Goal: Task Accomplishment & Management: Use online tool/utility

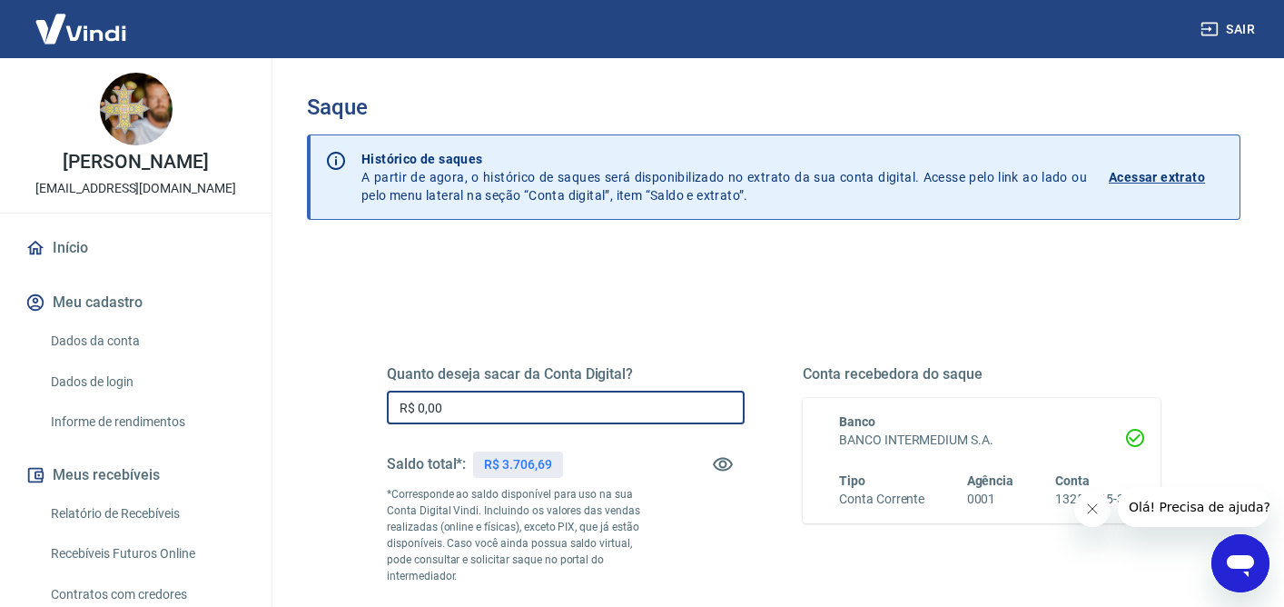
click at [460, 411] on input "R$ 0,00" at bounding box center [566, 408] width 358 height 34
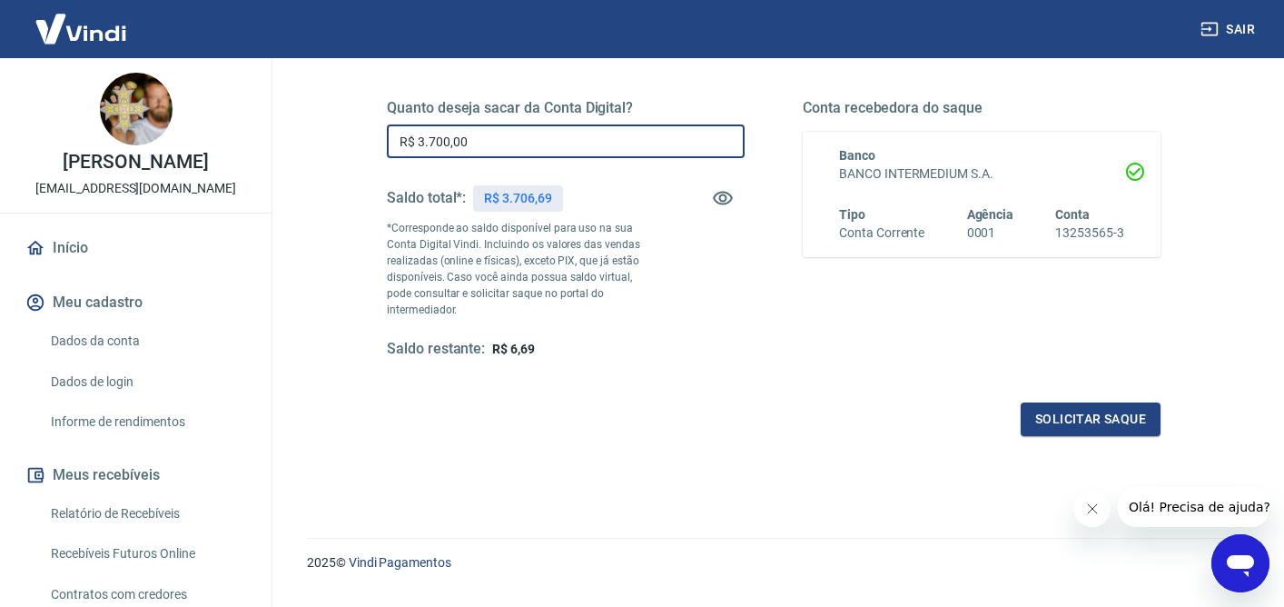
scroll to position [291, 0]
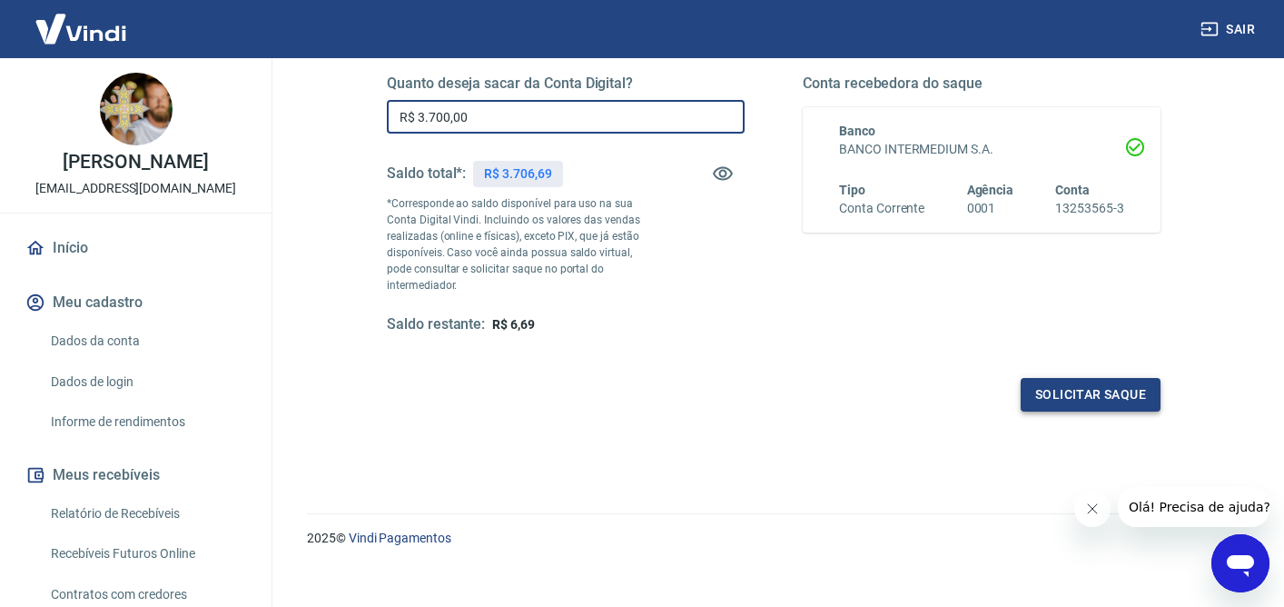
type input "R$ 3.700,00"
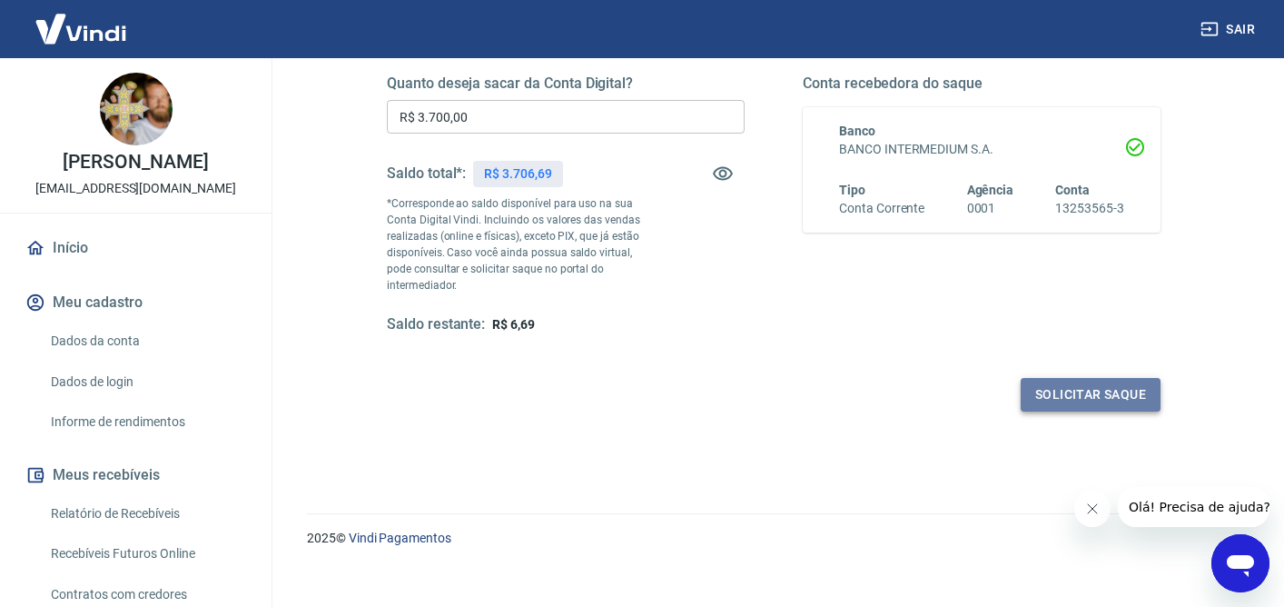
click at [1046, 384] on button "Solicitar saque" at bounding box center [1091, 395] width 140 height 34
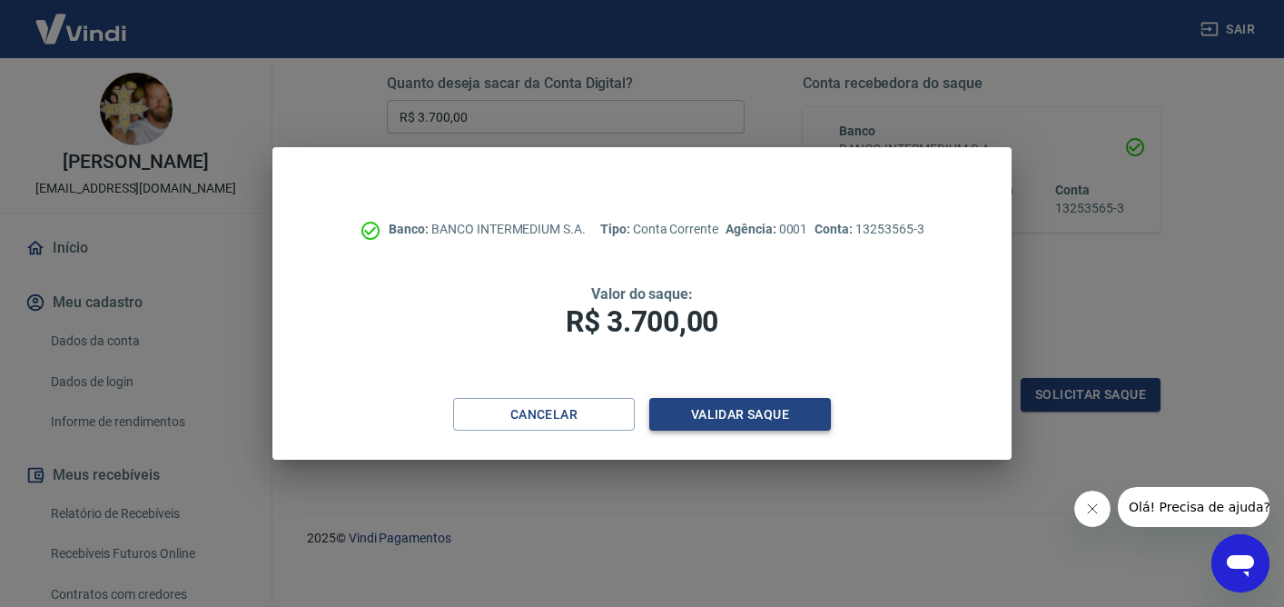
click at [796, 413] on button "Validar saque" at bounding box center [740, 415] width 182 height 34
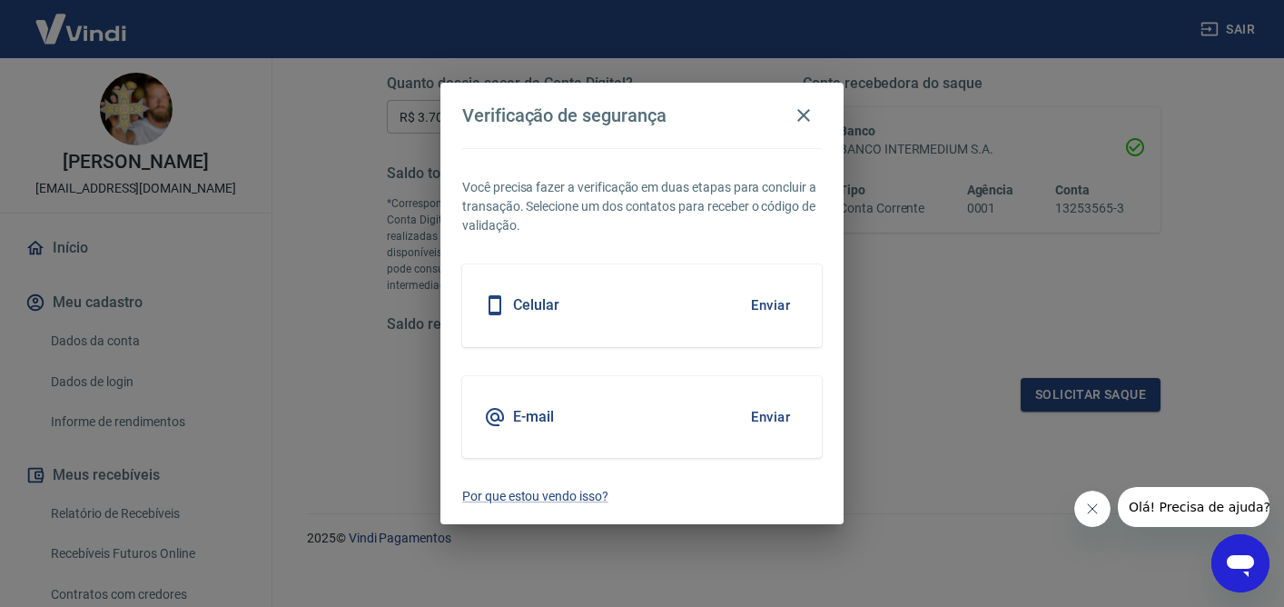
click at [763, 419] on button "Enviar" at bounding box center [770, 417] width 59 height 38
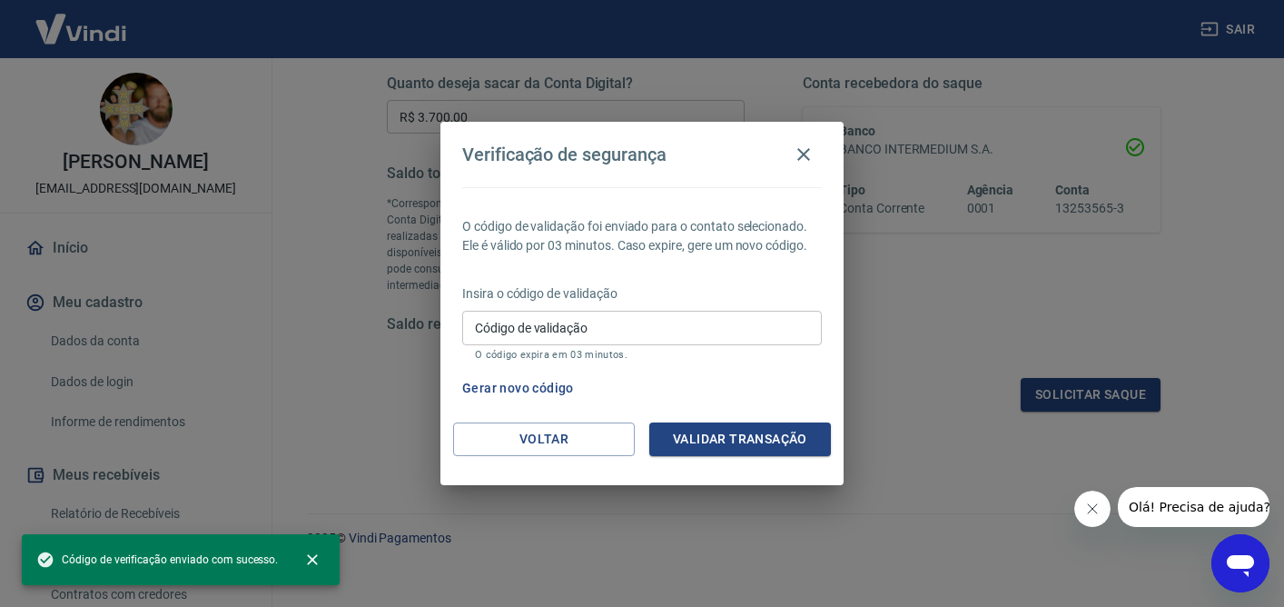
click at [767, 319] on input "Código de validação" at bounding box center [642, 328] width 360 height 34
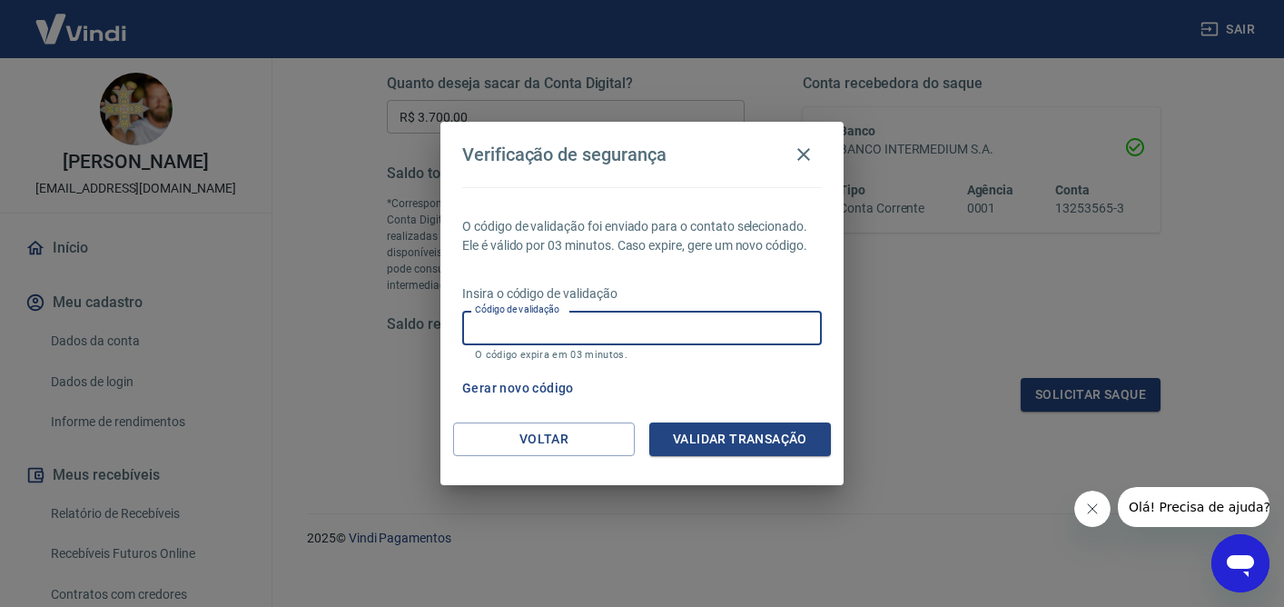
paste input "661980"
type input "661980"
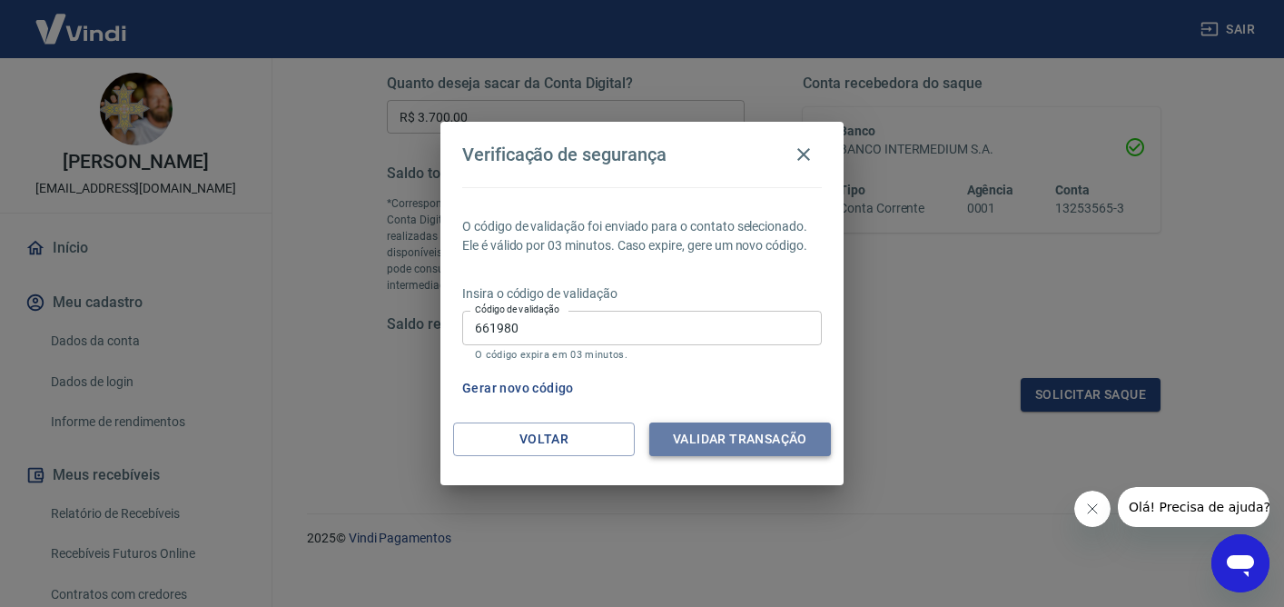
click at [715, 433] on button "Validar transação" at bounding box center [740, 439] width 182 height 34
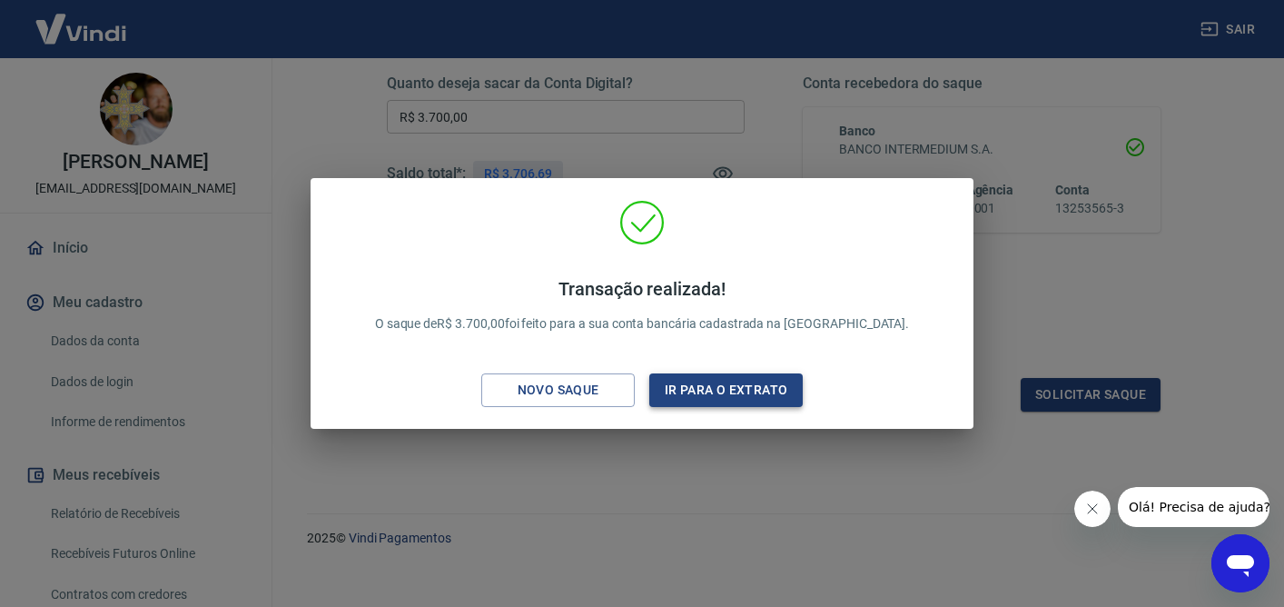
click at [699, 399] on button "Ir para o extrato" at bounding box center [725, 390] width 153 height 34
